Goal: Transaction & Acquisition: Book appointment/travel/reservation

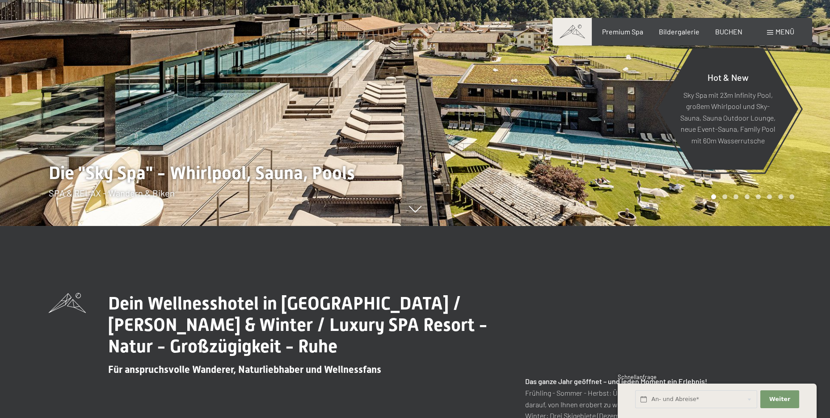
scroll to position [45, 0]
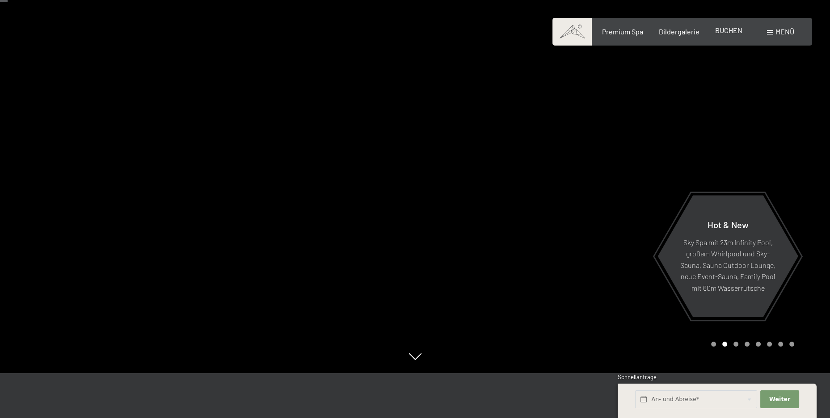
click at [722, 34] on span "BUCHEN" at bounding box center [728, 30] width 27 height 8
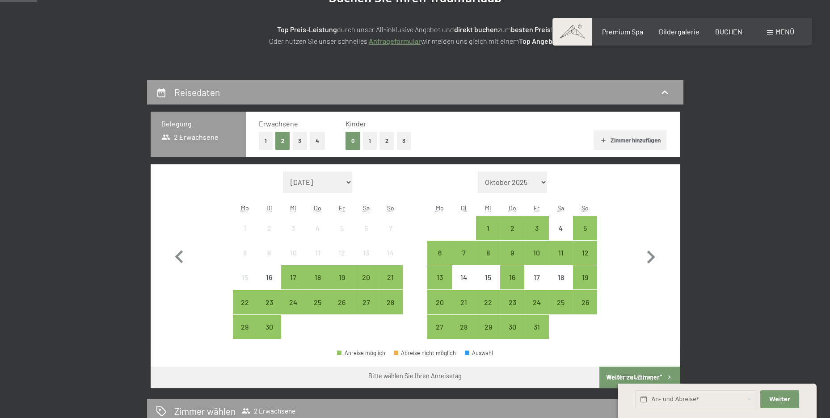
scroll to position [134, 0]
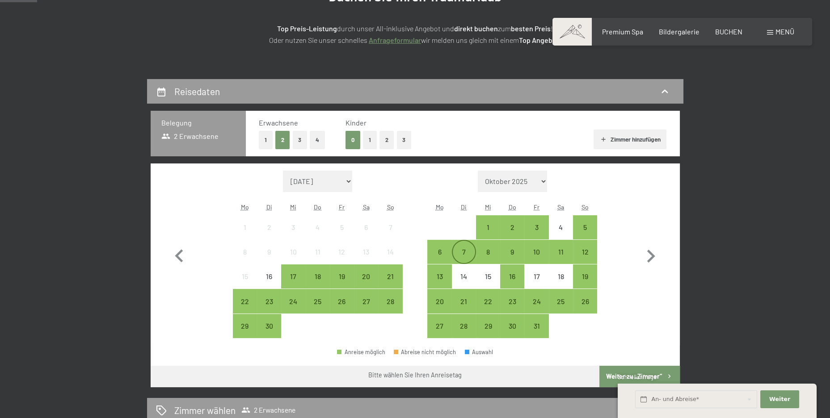
click at [464, 248] on div "7" at bounding box center [464, 259] width 22 height 22
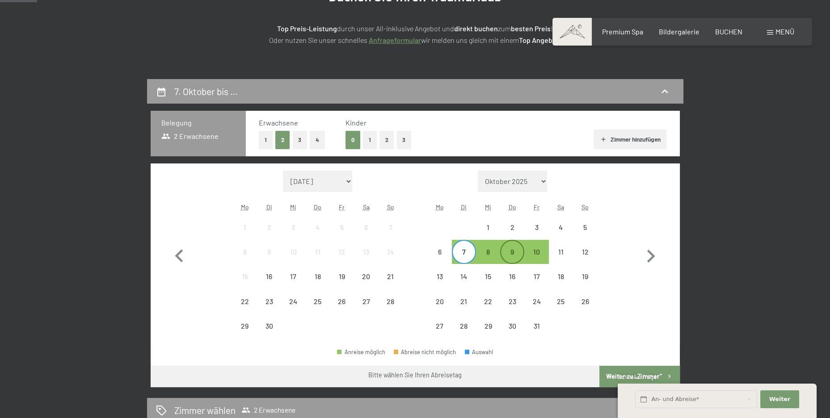
click at [509, 250] on div "9" at bounding box center [512, 259] width 22 height 22
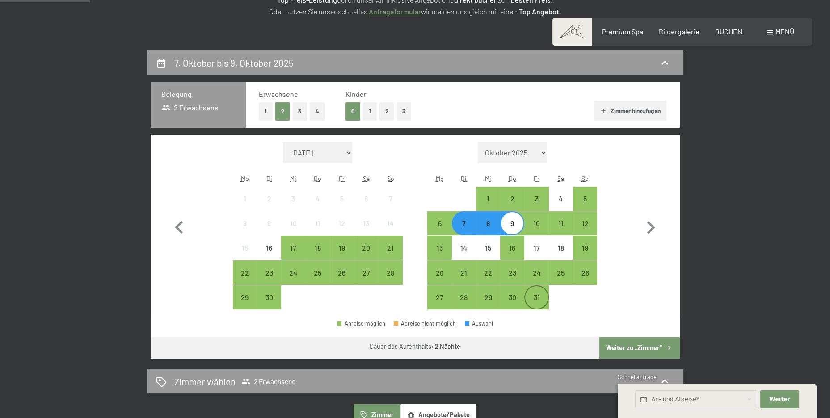
scroll to position [179, 0]
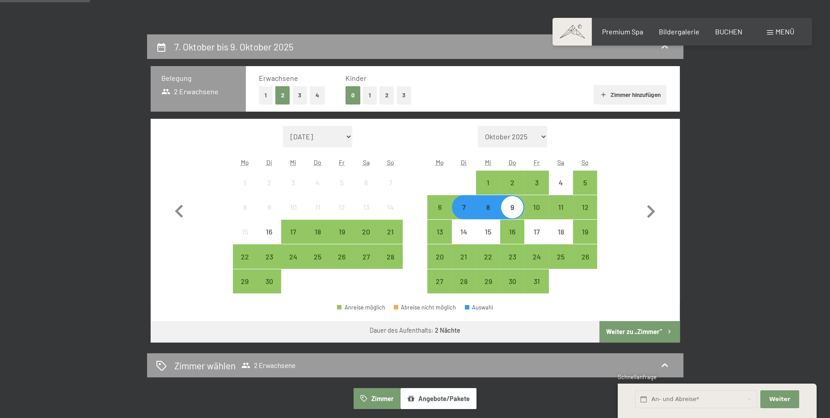
click at [514, 208] on div "9" at bounding box center [512, 215] width 22 height 22
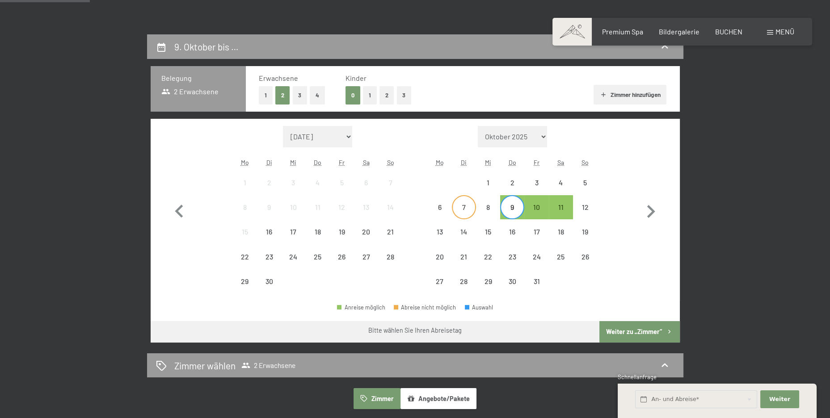
click at [461, 210] on div "7" at bounding box center [464, 215] width 22 height 22
click at [512, 212] on div "9" at bounding box center [512, 215] width 22 height 22
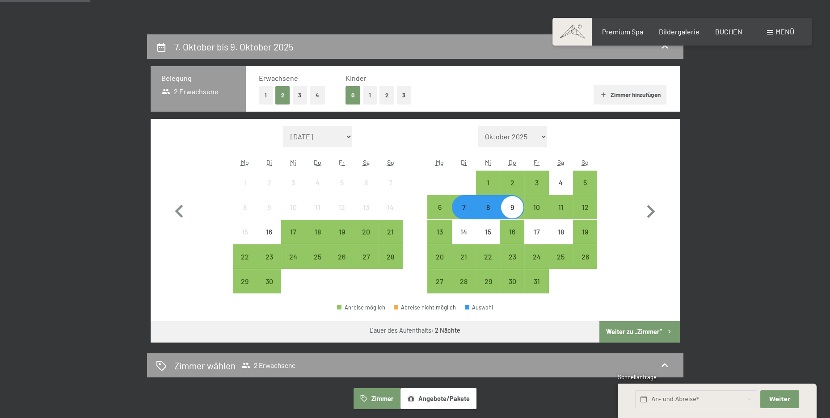
click at [638, 328] on button "Weiter zu „Zimmer“" at bounding box center [639, 331] width 80 height 21
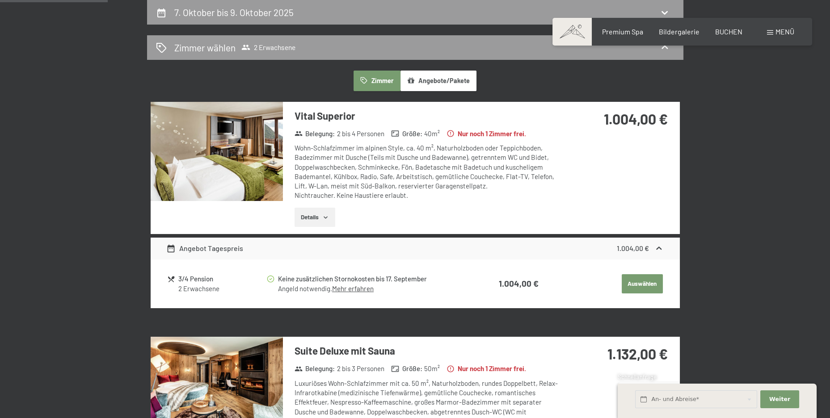
click at [330, 220] on button "Details" at bounding box center [314, 218] width 41 height 20
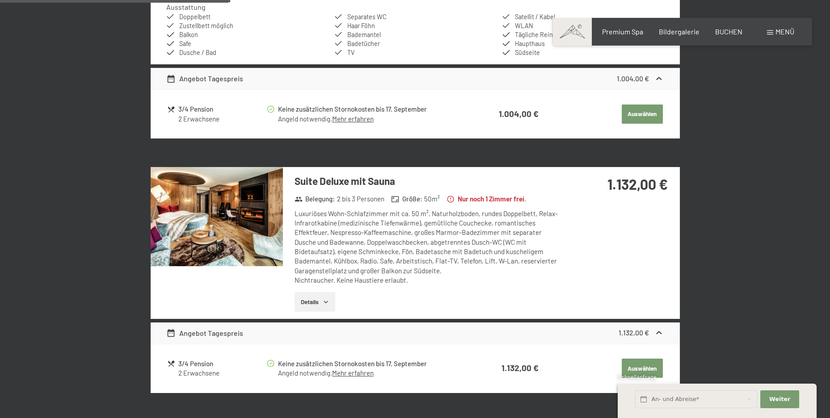
scroll to position [168, 0]
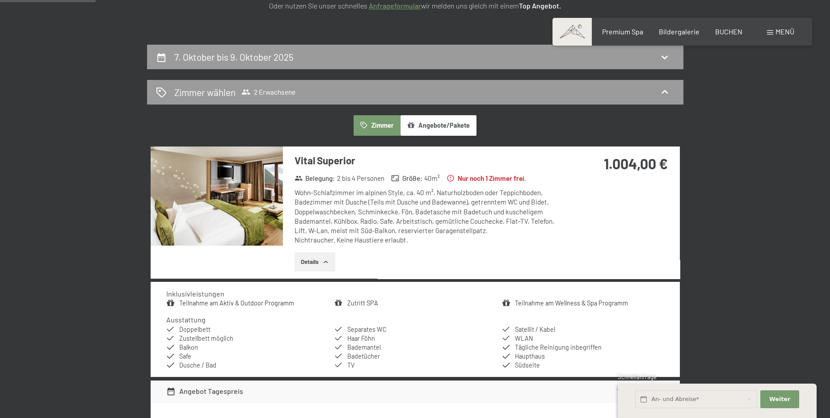
click at [354, 302] on link "Zutritt SPA" at bounding box center [362, 303] width 31 height 8
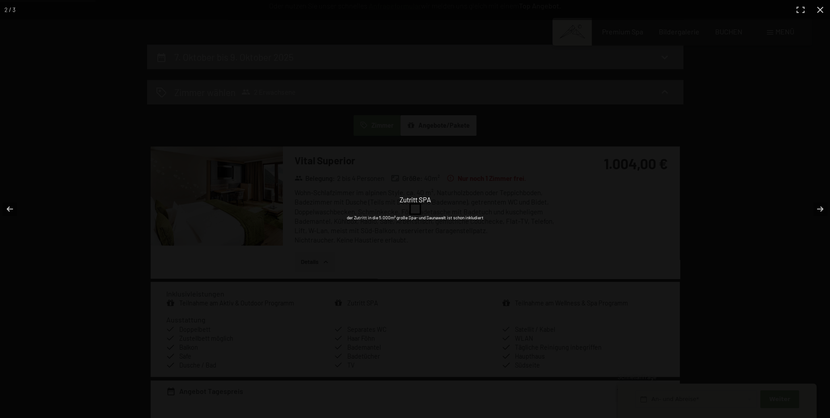
click at [461, 235] on div "Zutritt SPA der Zutritt in die 5.000m² große Spa- und Saunawelt ist schon inklu…" at bounding box center [414, 209] width 357 height 418
click at [821, 9] on button "button" at bounding box center [820, 10] width 20 height 20
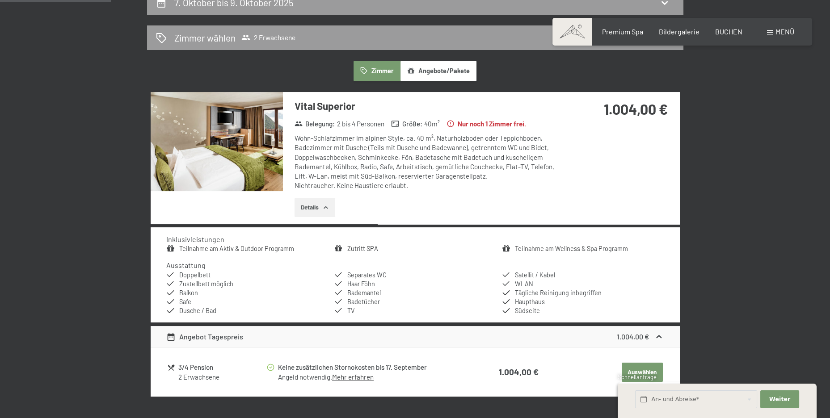
scroll to position [45, 0]
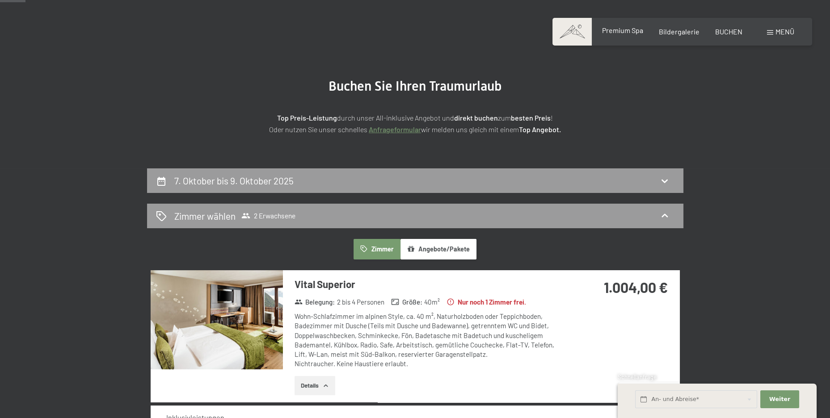
click at [617, 32] on span "Premium Spa" at bounding box center [621, 30] width 41 height 8
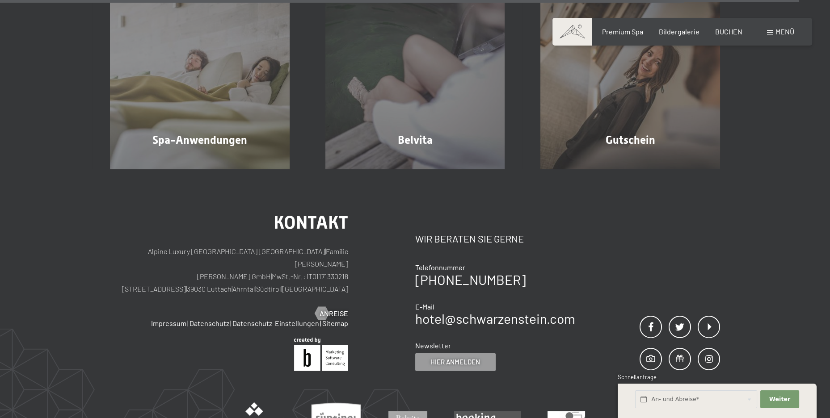
scroll to position [5697, 0]
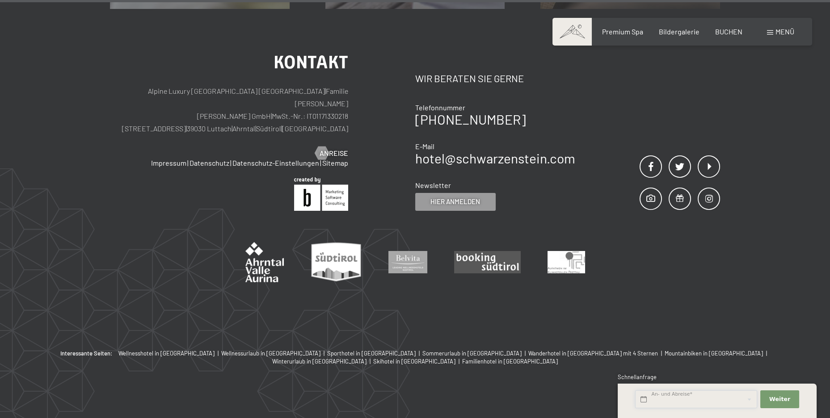
click at [684, 399] on input "text" at bounding box center [696, 399] width 122 height 18
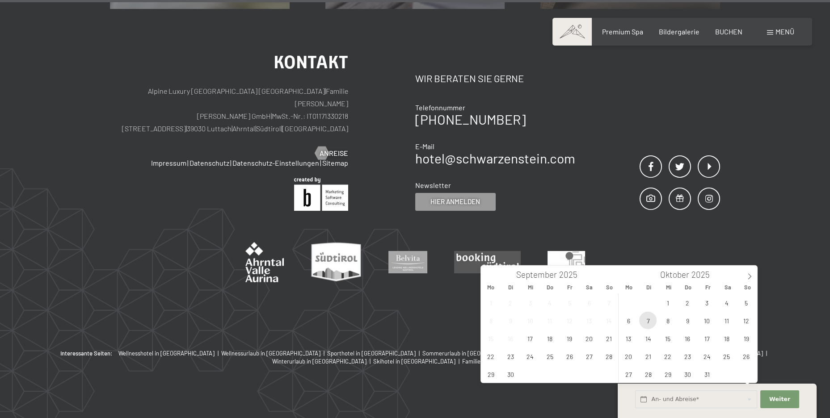
click at [648, 321] on span "7" at bounding box center [647, 320] width 17 height 17
click at [684, 323] on span "9" at bounding box center [686, 320] width 17 height 17
type input "Di. 07.10.2025 - Do. 09.10.2025"
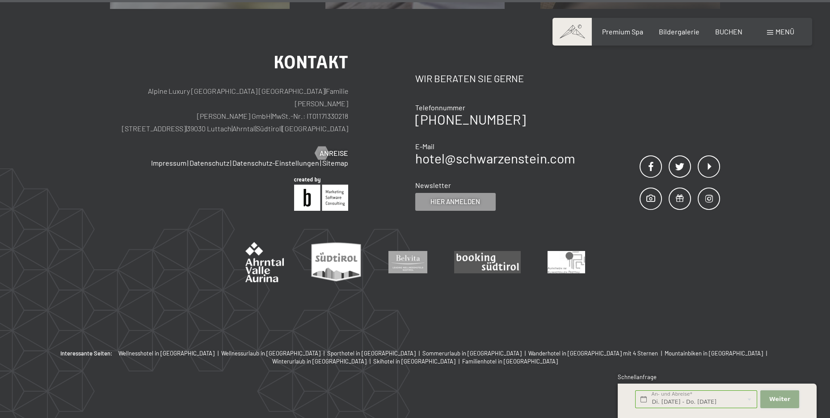
click at [777, 398] on span "Weiter" at bounding box center [779, 399] width 21 height 8
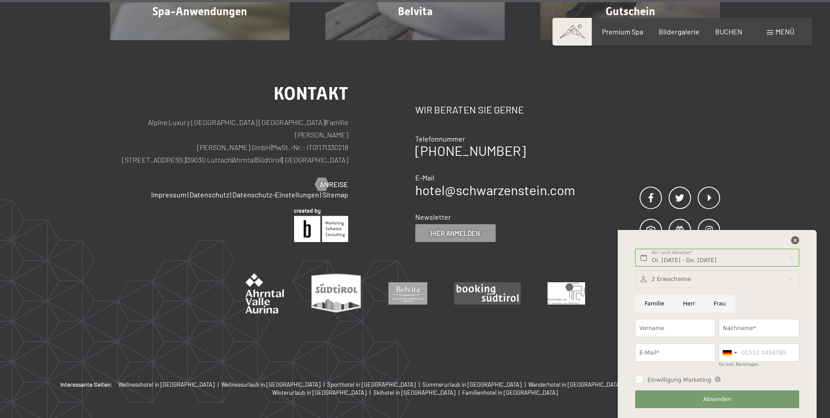
click at [793, 240] on icon at bounding box center [795, 240] width 8 height 8
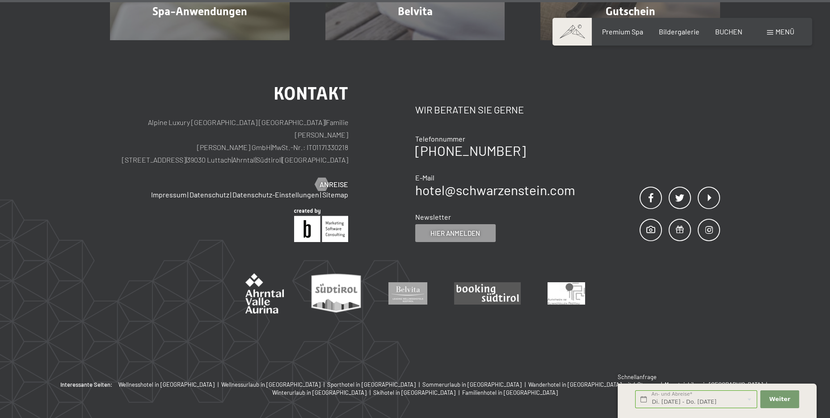
click at [778, 27] on div "Buchen Anfragen Premium Spa Bildergalerie BUCHEN Menü DE IT EN Gutschein Bilder…" at bounding box center [682, 32] width 224 height 10
click at [778, 34] on span "Menü" at bounding box center [784, 31] width 19 height 8
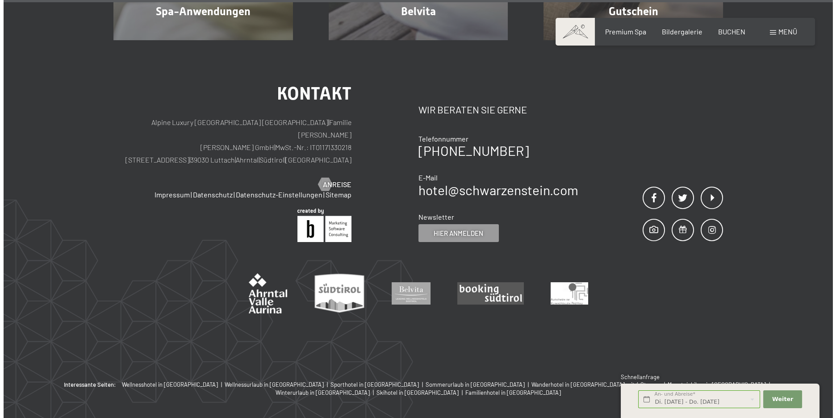
scroll to position [5712, 0]
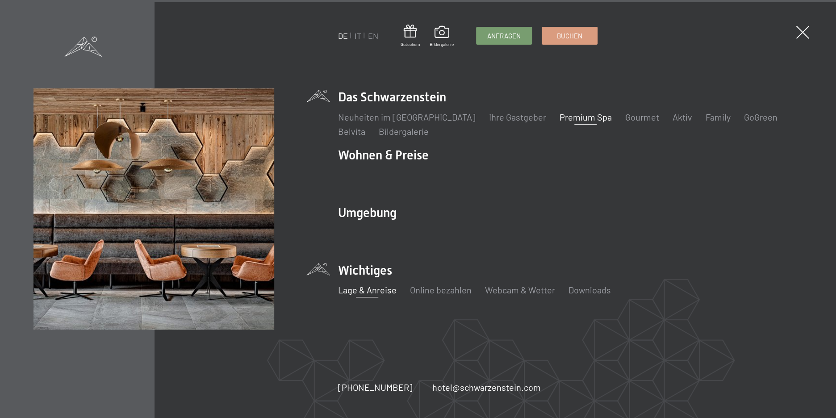
click at [372, 292] on link "Lage & Anreise" at bounding box center [367, 290] width 59 height 11
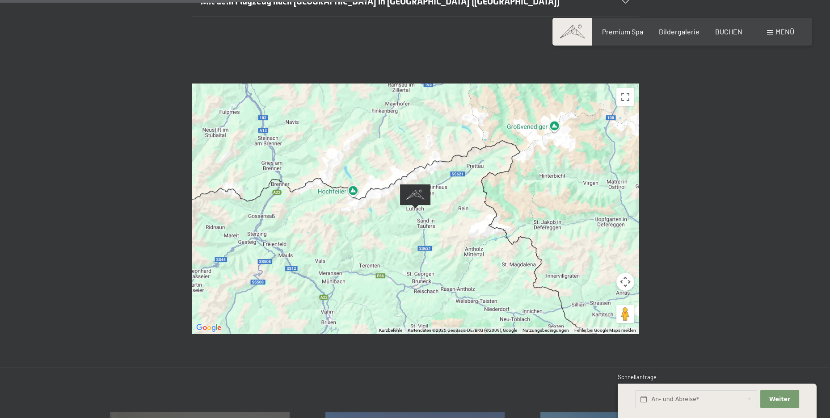
scroll to position [402, 0]
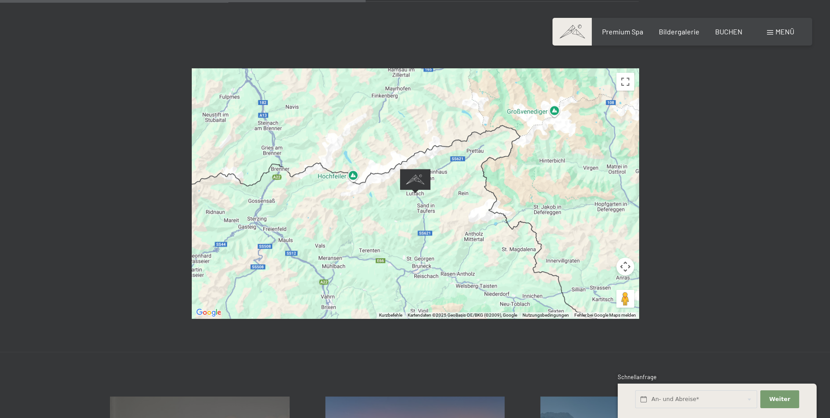
drag, startPoint x: 375, startPoint y: 179, endPoint x: 475, endPoint y: 189, distance: 101.0
click at [475, 189] on div at bounding box center [415, 193] width 447 height 250
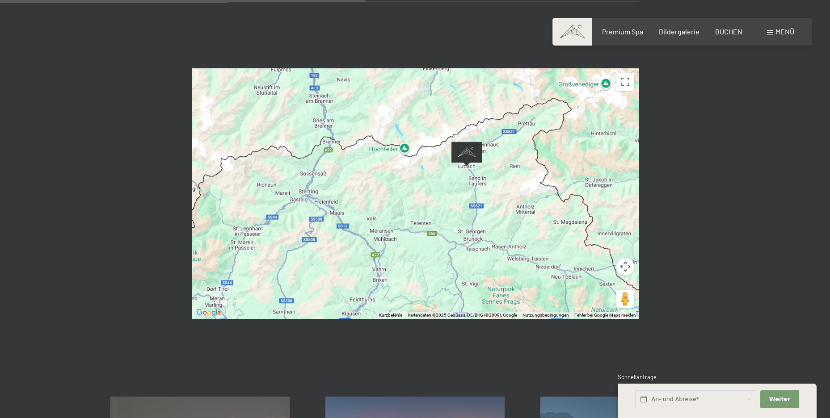
drag, startPoint x: 397, startPoint y: 227, endPoint x: 452, endPoint y: 197, distance: 62.6
click at [451, 197] on div at bounding box center [415, 193] width 447 height 250
